Goal: Task Accomplishment & Management: Use online tool/utility

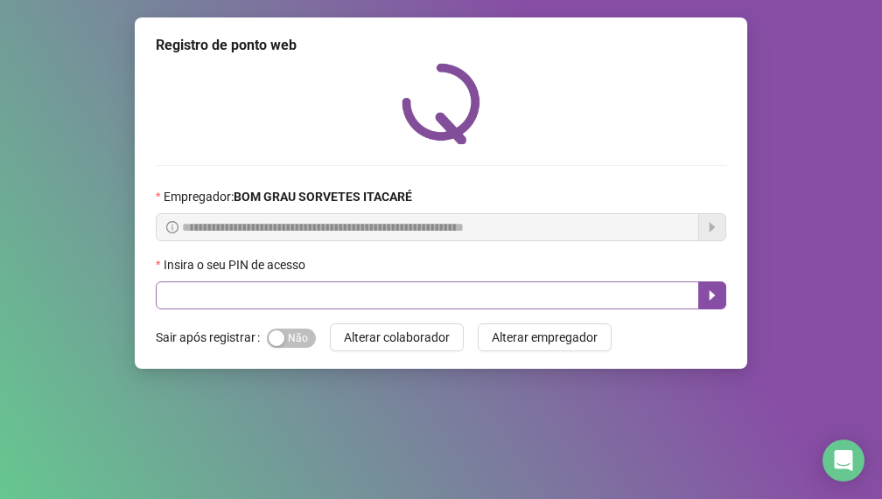
drag, startPoint x: 286, startPoint y: 339, endPoint x: 295, endPoint y: 306, distance: 34.4
click at [286, 339] on span "Sim Não" at bounding box center [291, 338] width 49 height 19
click at [305, 300] on input "text" at bounding box center [427, 296] width 543 height 28
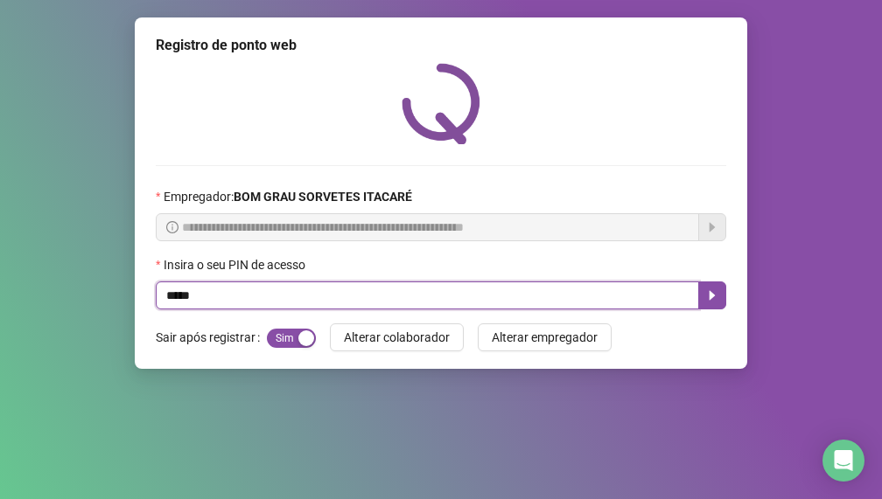
type input "*****"
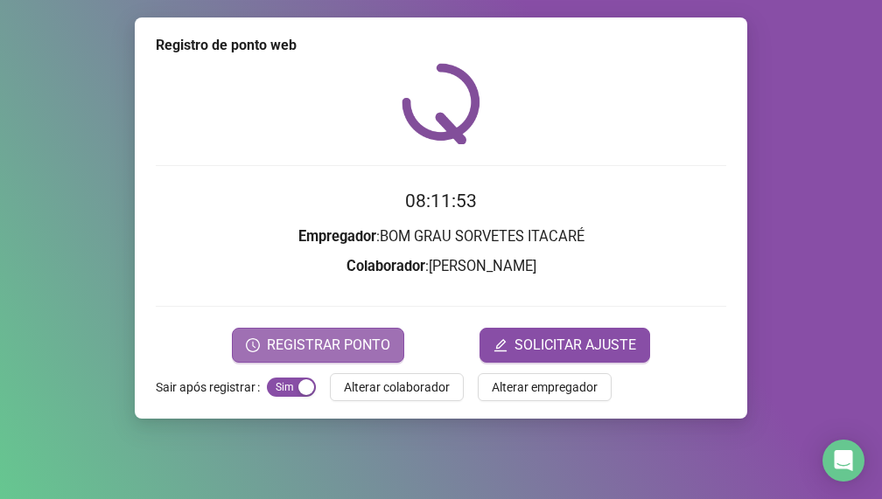
click at [311, 345] on span "REGISTRAR PONTO" at bounding box center [328, 345] width 123 height 21
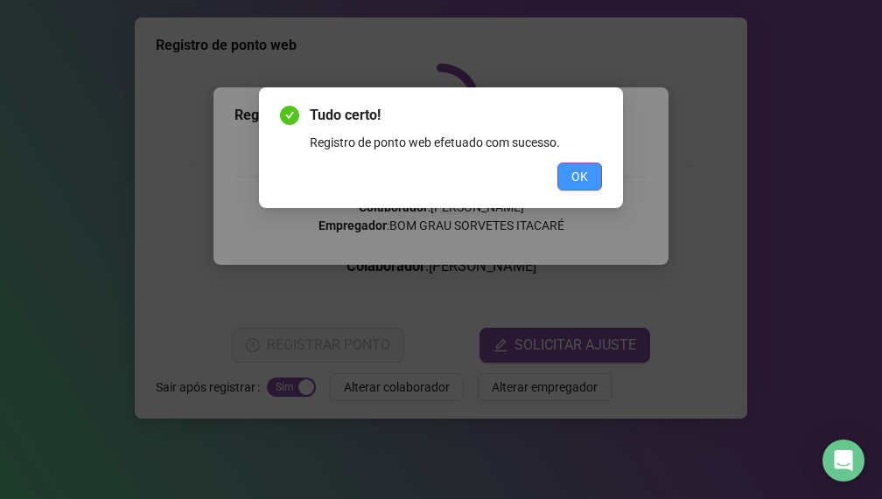
click at [568, 175] on button "OK" at bounding box center [579, 177] width 45 height 28
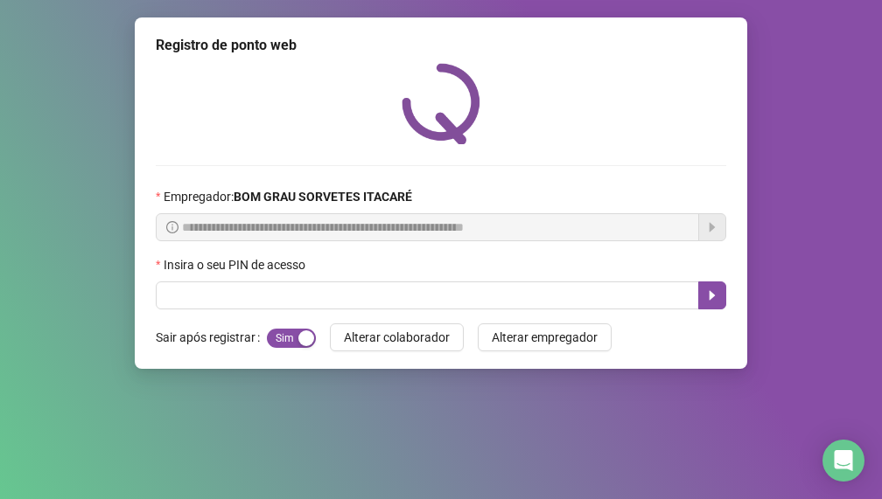
click at [637, 124] on div at bounding box center [441, 103] width 570 height 81
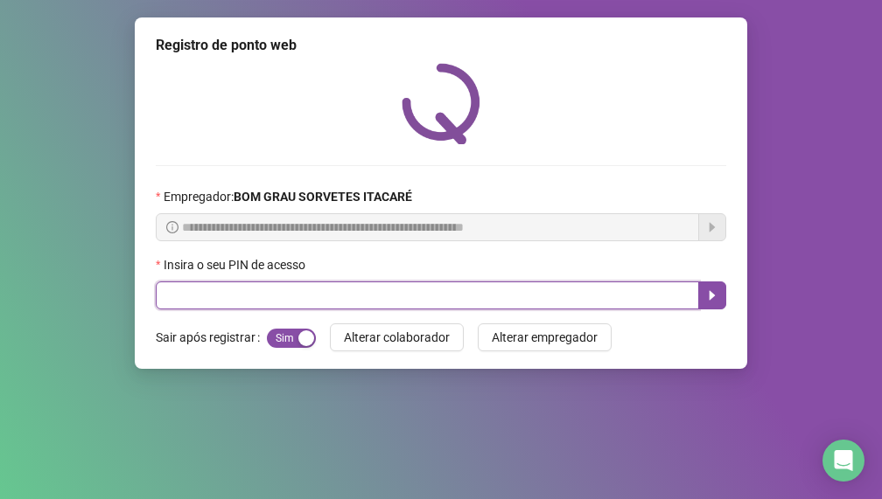
click at [538, 293] on input "text" at bounding box center [427, 296] width 543 height 28
type input "*****"
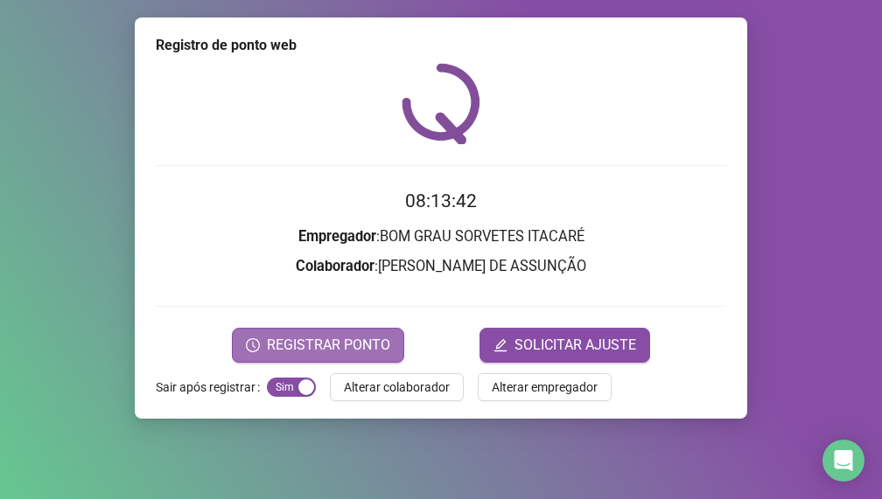
click at [367, 348] on span "REGISTRAR PONTO" at bounding box center [328, 345] width 123 height 21
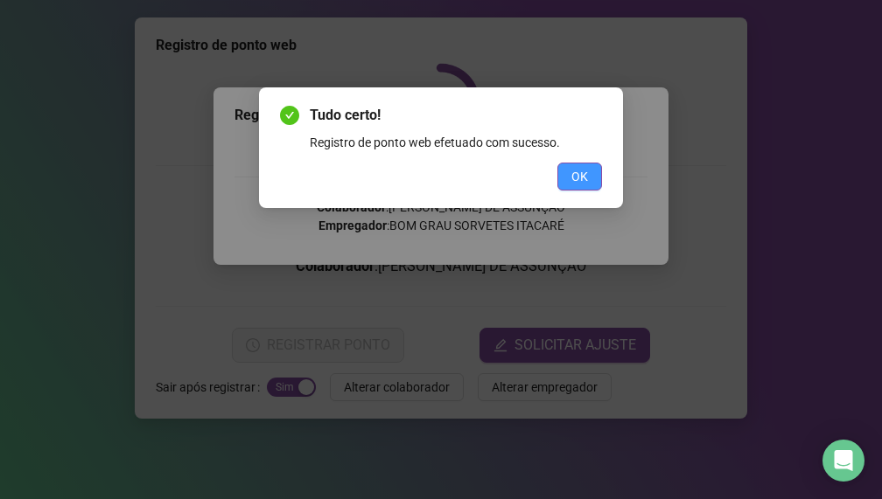
click at [570, 173] on button "OK" at bounding box center [579, 177] width 45 height 28
